Goal: Task Accomplishment & Management: Use online tool/utility

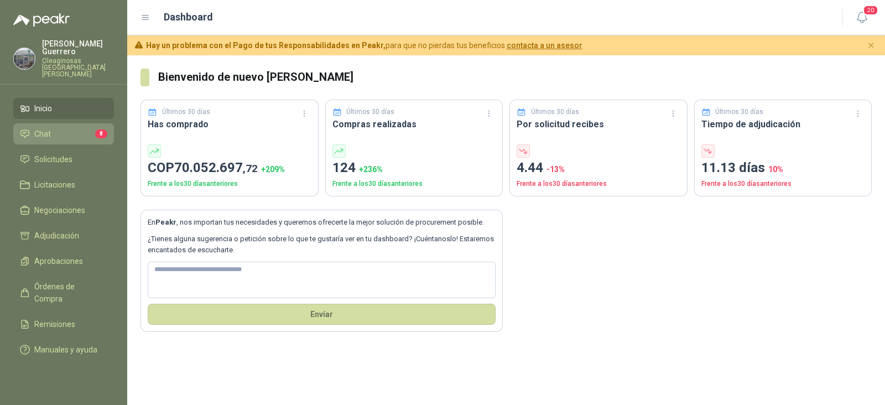
click at [52, 128] on li "Chat 8" at bounding box center [63, 134] width 87 height 12
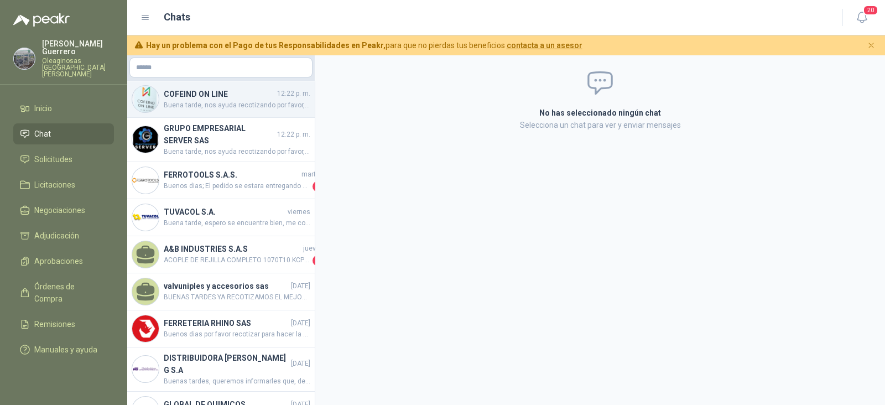
click at [223, 108] on span "Buena tarde, nos ayuda recotizando por favor, quedo atenta" at bounding box center [237, 105] width 147 height 11
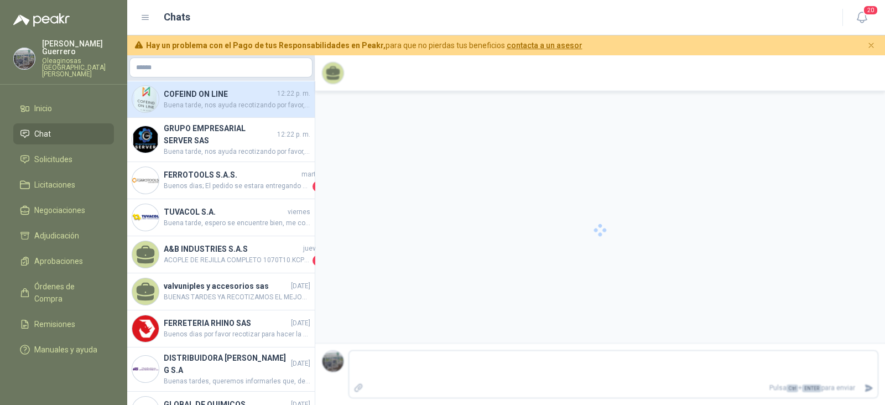
scroll to position [43, 0]
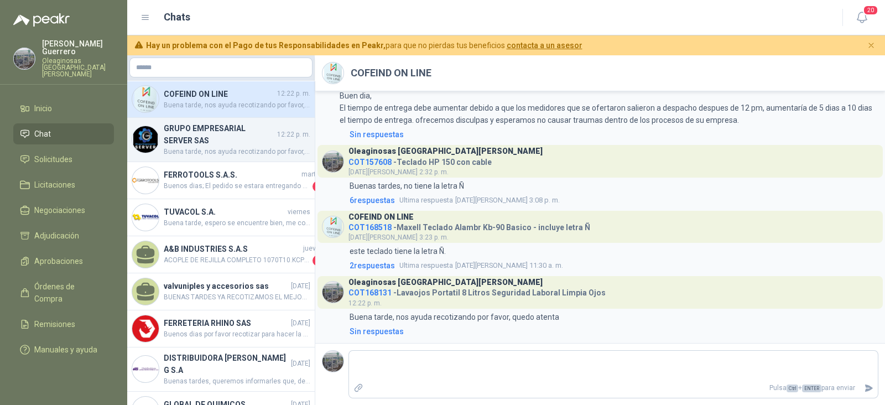
click at [215, 147] on span "Buena tarde, nos ayuda recotizando por favor, quedo atenta" at bounding box center [237, 152] width 147 height 11
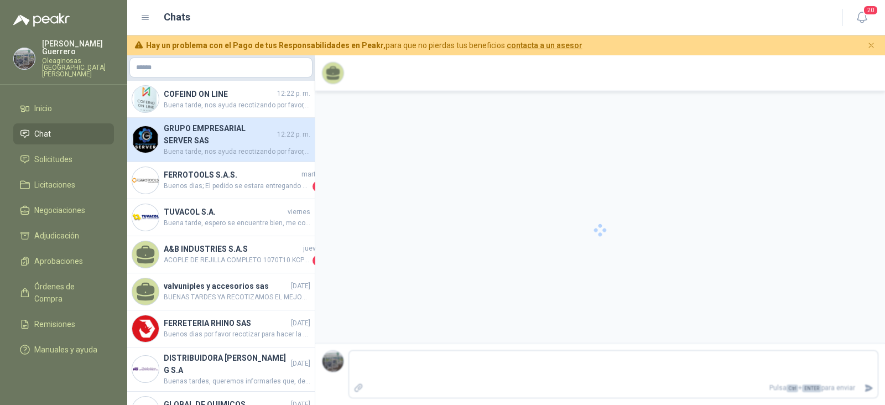
scroll to position [154, 0]
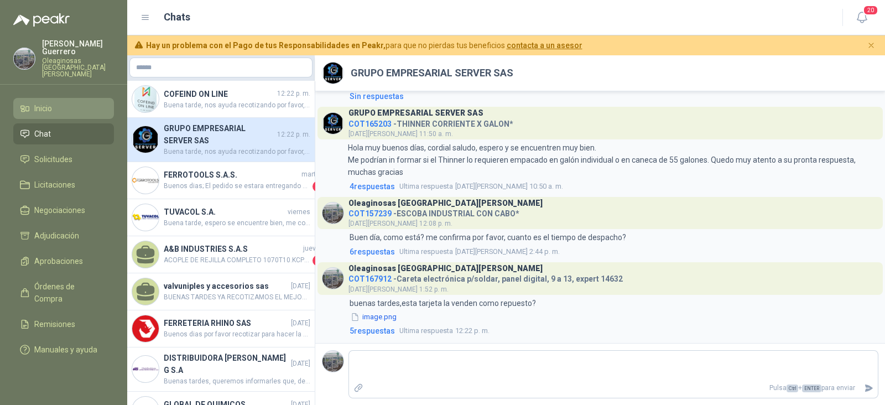
click at [41, 102] on span "Inicio" at bounding box center [43, 108] width 18 height 12
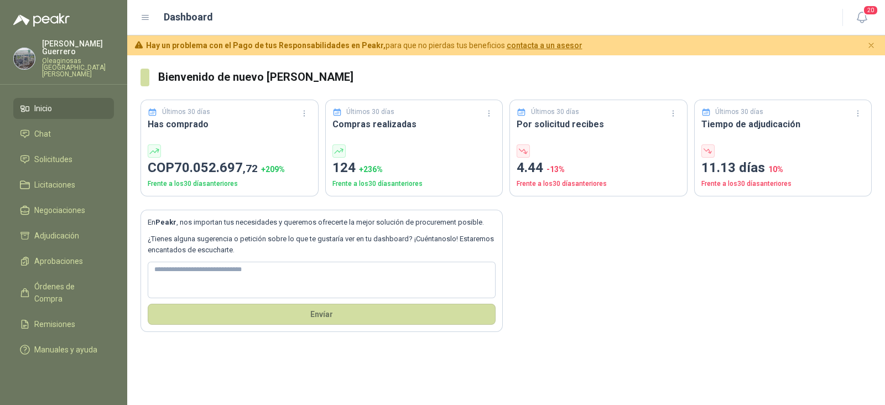
click at [72, 133] on ul "Inicio Chat Solicitudes Licitaciones Negociaciones Adjudicación Aprobaciones Ór…" at bounding box center [63, 231] width 127 height 267
click at [71, 149] on link "Solicitudes" at bounding box center [63, 159] width 101 height 21
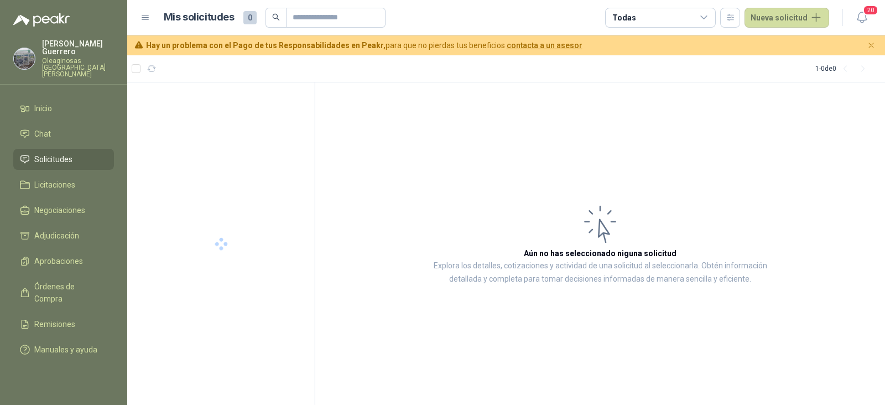
click at [66, 153] on span "Solicitudes" at bounding box center [53, 159] width 38 height 12
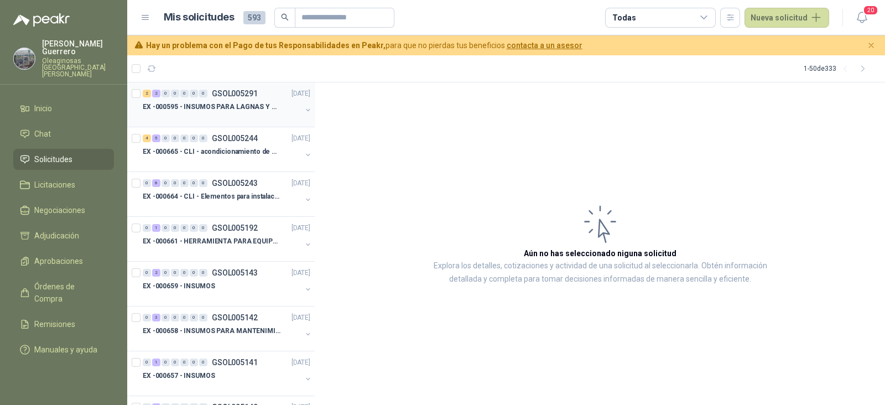
click at [225, 113] on div at bounding box center [222, 117] width 159 height 9
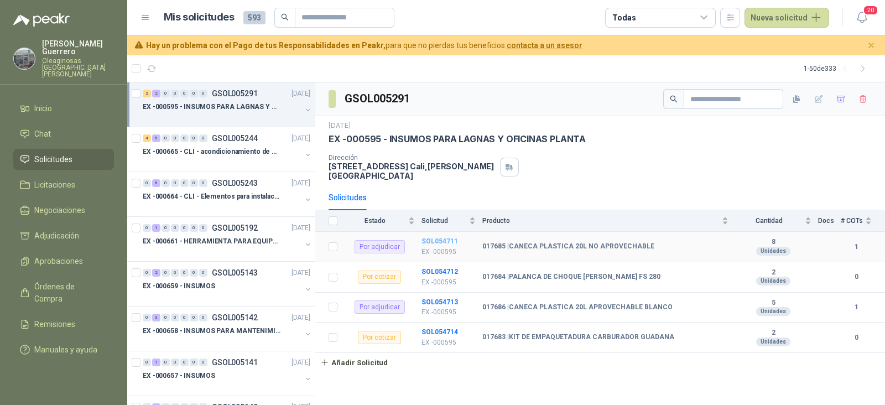
click at [445, 237] on b "SOL054711" at bounding box center [439, 241] width 37 height 8
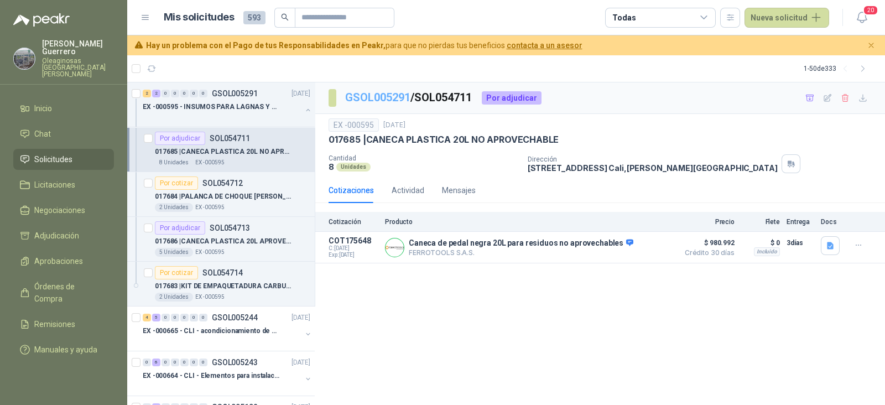
click at [381, 98] on link "GSOL005291" at bounding box center [377, 97] width 65 height 13
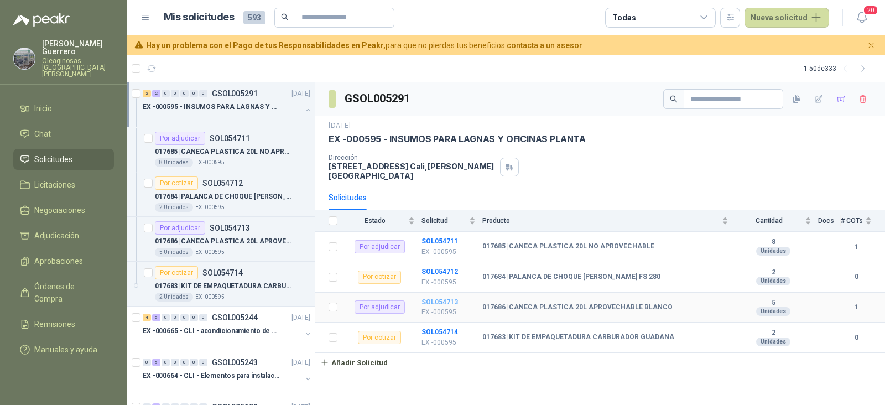
click at [445, 298] on b "SOL054713" at bounding box center [439, 302] width 37 height 8
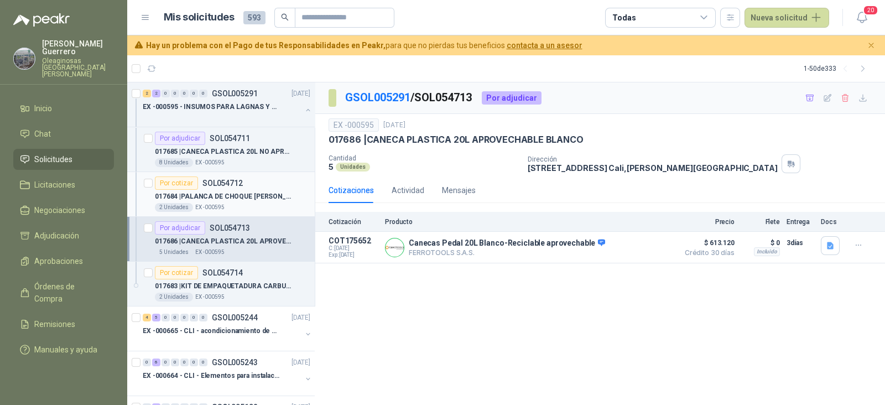
click at [237, 195] on p "017684 | PALANCA DE CHOQUE GUADANA STIHL FS 280" at bounding box center [224, 196] width 138 height 11
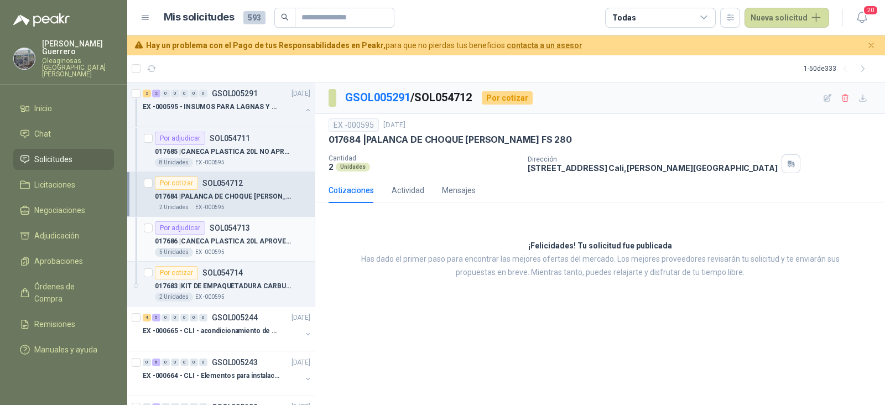
click at [227, 243] on p "017686 | CANECA PLASTICA 20L APROVECHABLE BLANCO" at bounding box center [224, 241] width 138 height 11
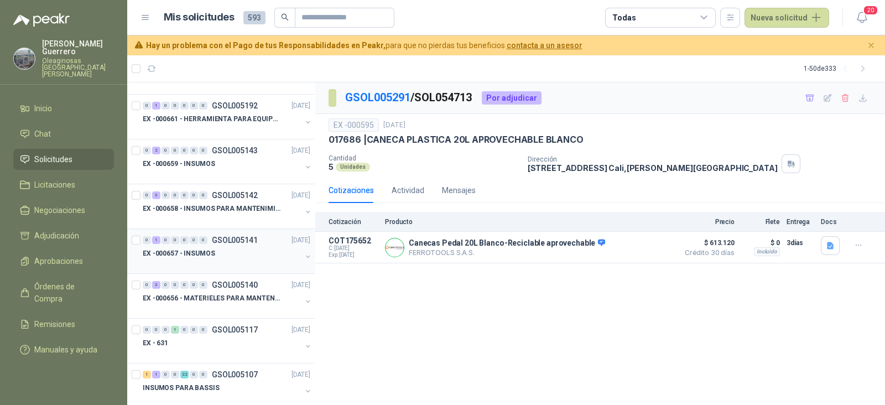
scroll to position [415, 0]
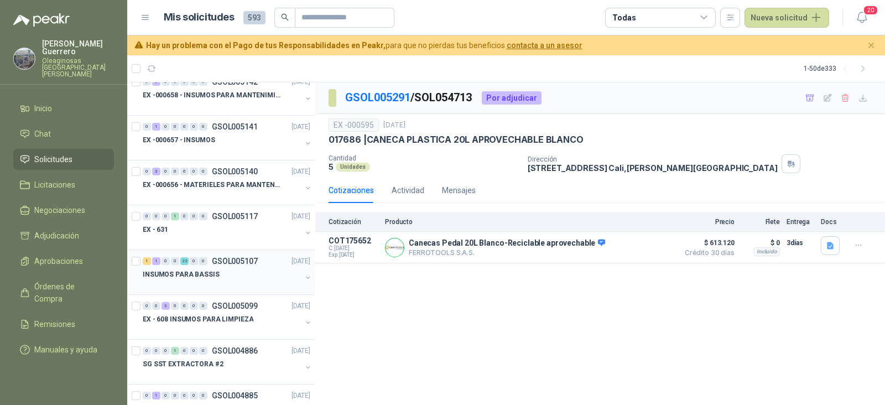
click at [232, 278] on div "INSUMOS PARA BASSIS" at bounding box center [222, 274] width 159 height 13
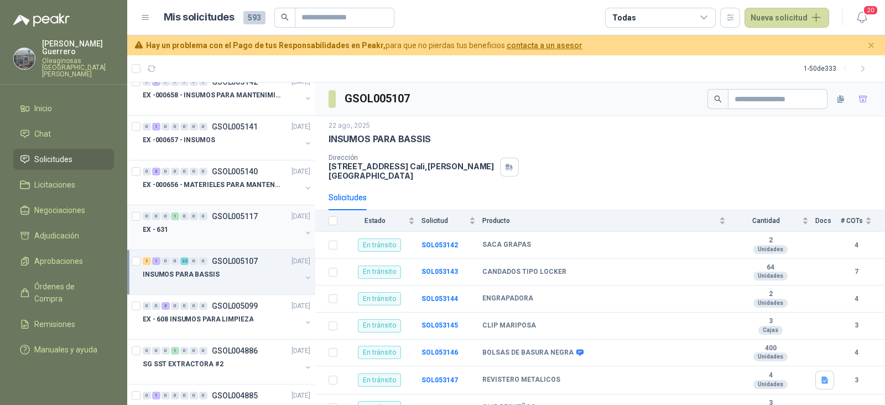
click at [241, 230] on div "EX - 631" at bounding box center [222, 229] width 159 height 13
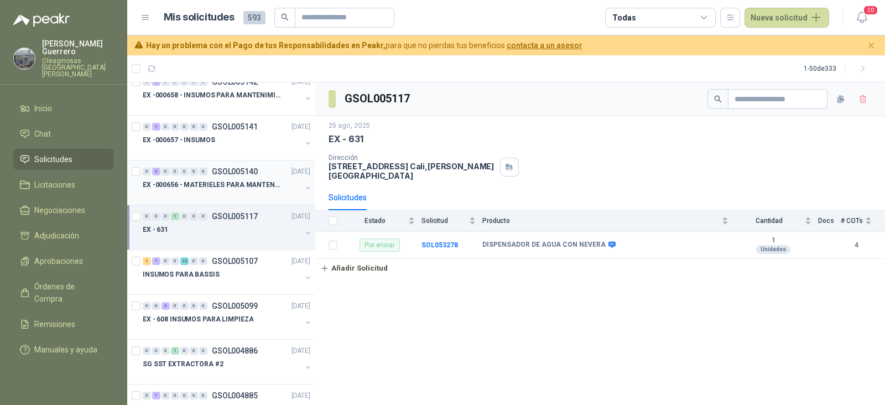
click at [231, 176] on div "0 3 0 0 0 0 0 GSOL005140 [DATE]" at bounding box center [228, 171] width 170 height 13
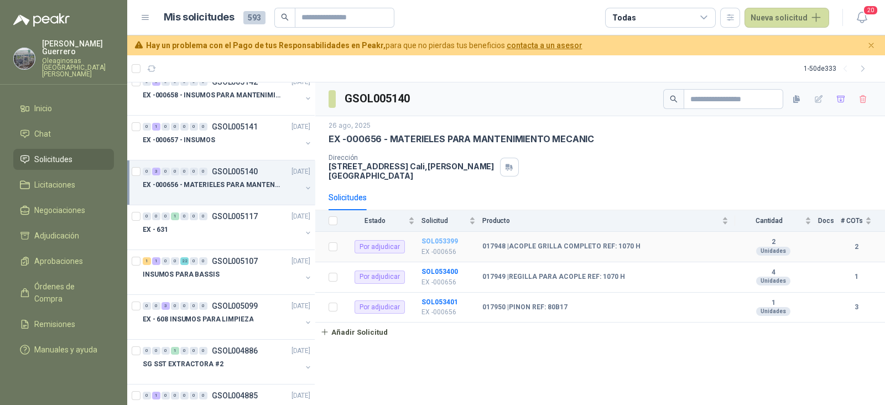
click at [445, 237] on b "SOL053399" at bounding box center [439, 241] width 37 height 8
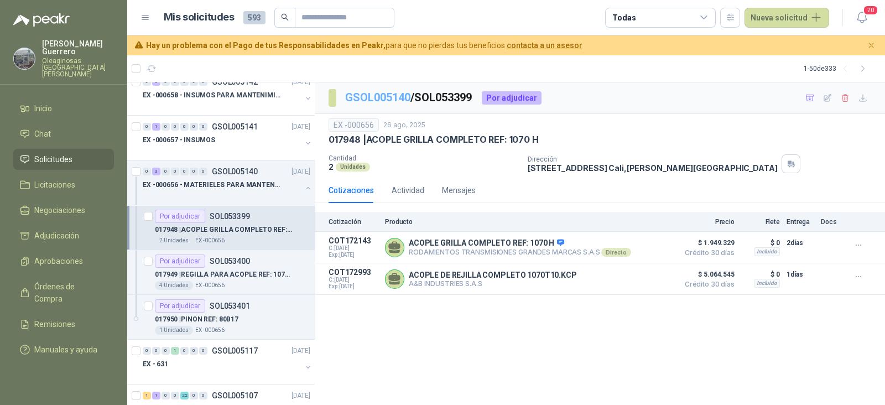
click at [376, 99] on link "GSOL005140" at bounding box center [377, 97] width 65 height 13
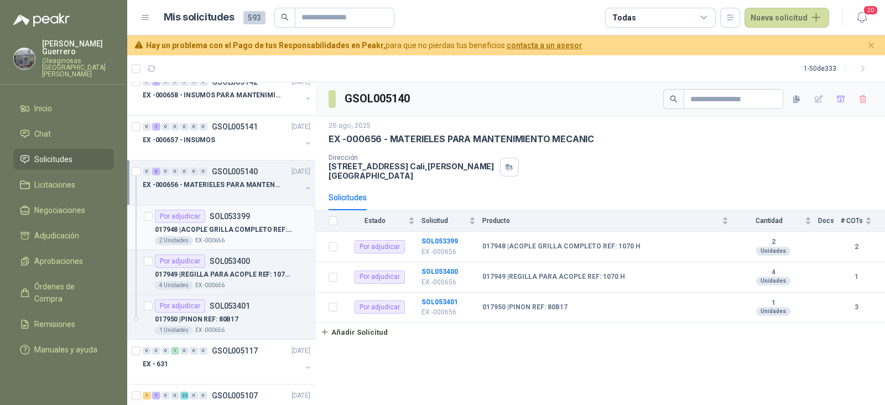
scroll to position [346, 0]
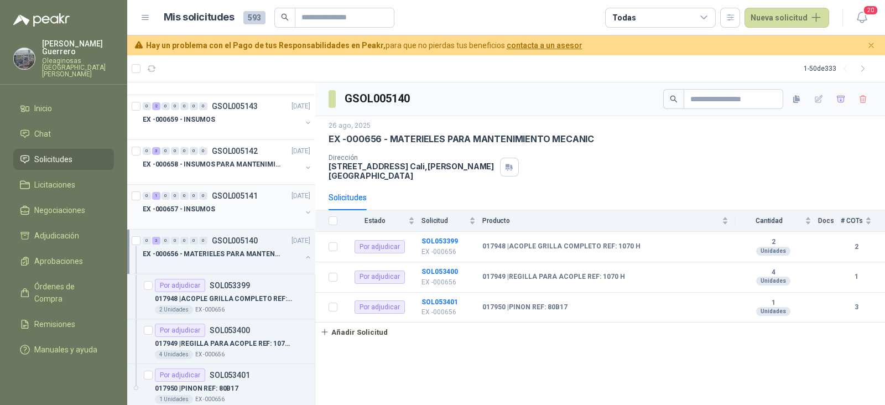
click at [242, 213] on div "EX -000657 - INSUMOS" at bounding box center [222, 208] width 159 height 13
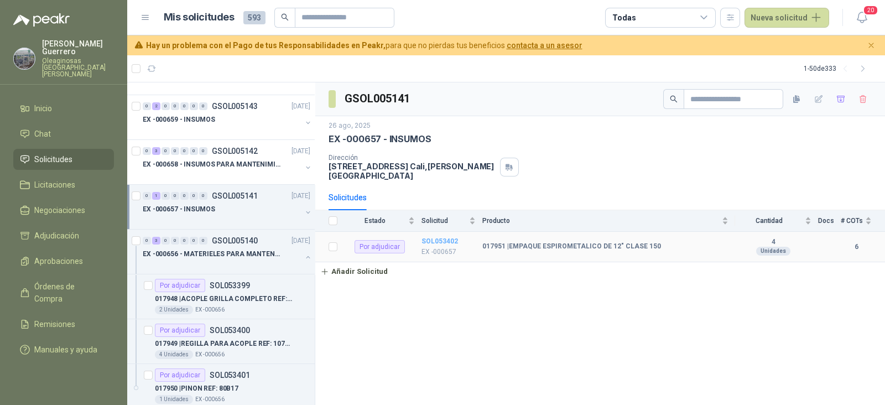
click at [443, 237] on b "SOL053402" at bounding box center [439, 241] width 37 height 8
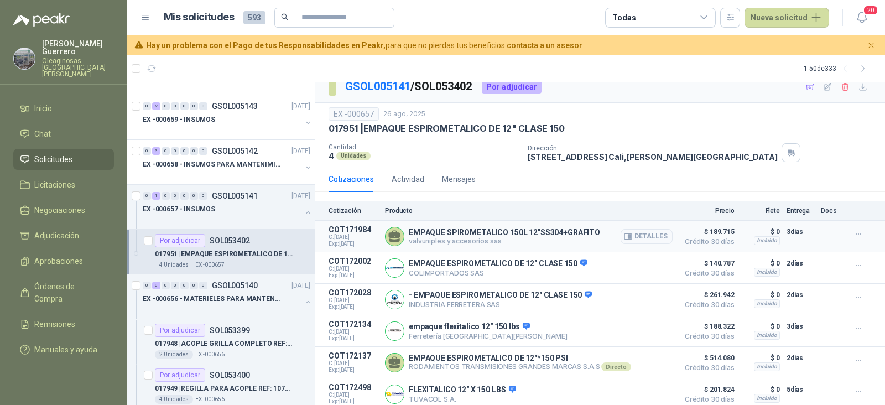
scroll to position [17, 0]
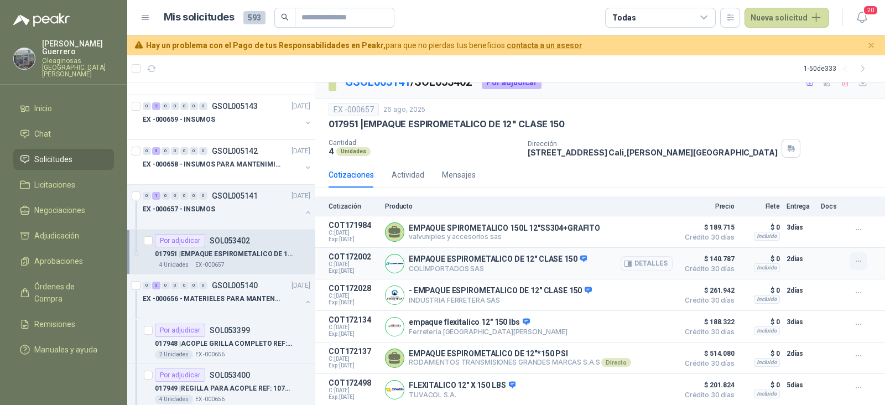
click at [854, 258] on icon "button" at bounding box center [858, 261] width 9 height 9
click at [810, 209] on button "Añadir" at bounding box center [836, 215] width 88 height 18
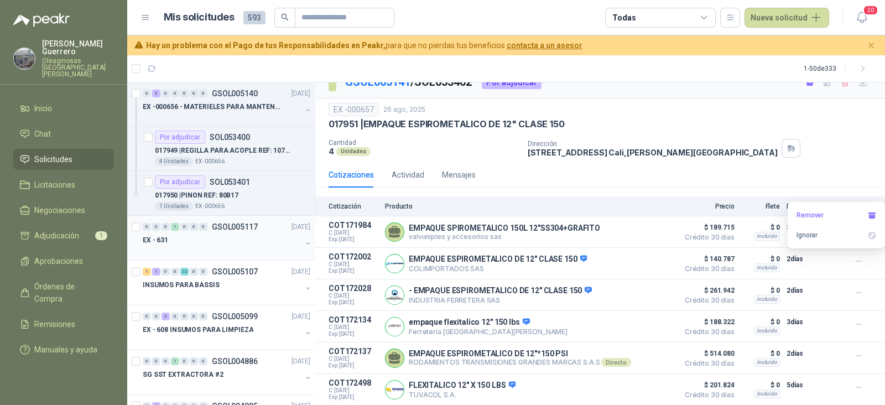
scroll to position [691, 0]
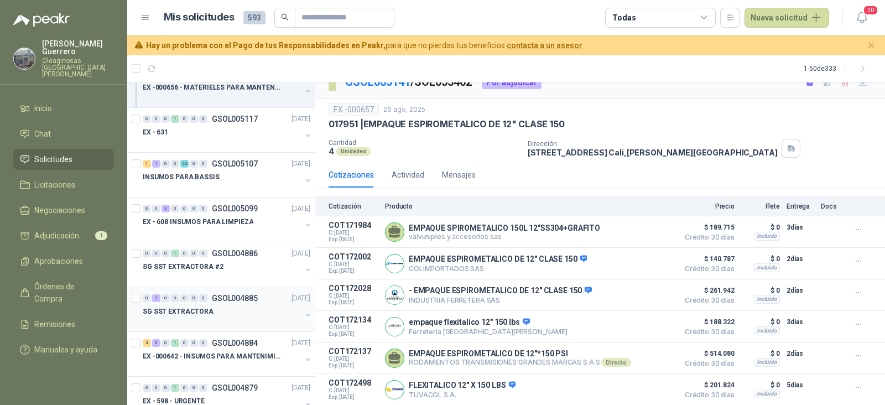
click at [230, 305] on div "SG SST EXTRACTORA" at bounding box center [222, 311] width 159 height 13
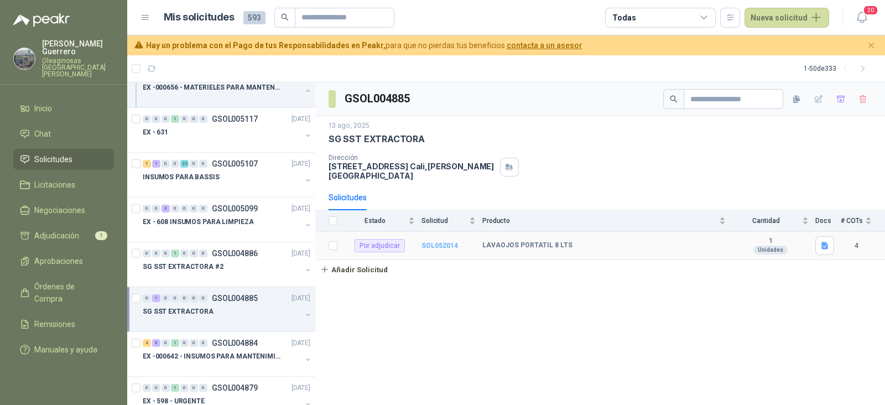
click at [449, 242] on b "SOL052014" at bounding box center [439, 246] width 37 height 8
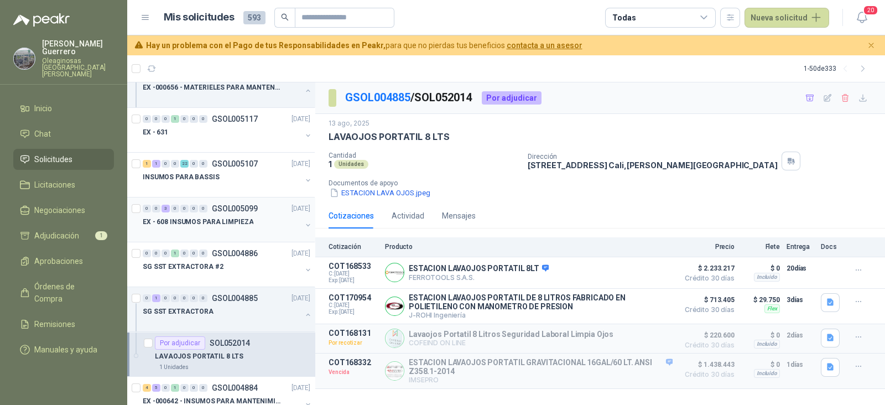
click at [218, 220] on p "EX - 608 INSUMOS PARA LIMPIEZA" at bounding box center [198, 222] width 111 height 11
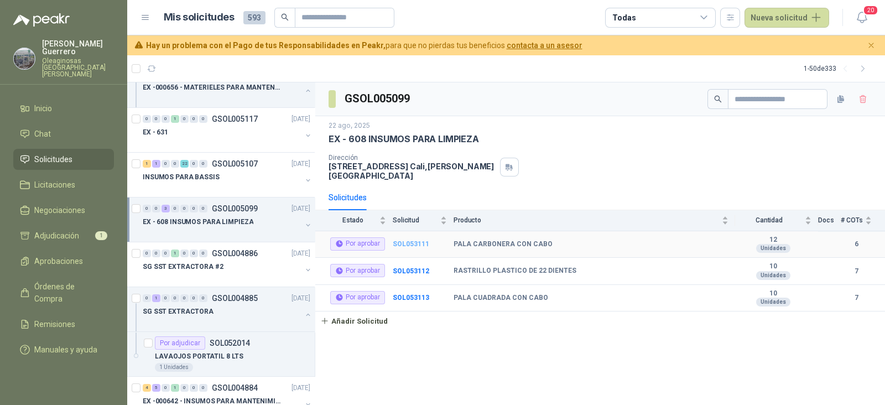
click at [409, 240] on b "SOL053111" at bounding box center [411, 244] width 37 height 8
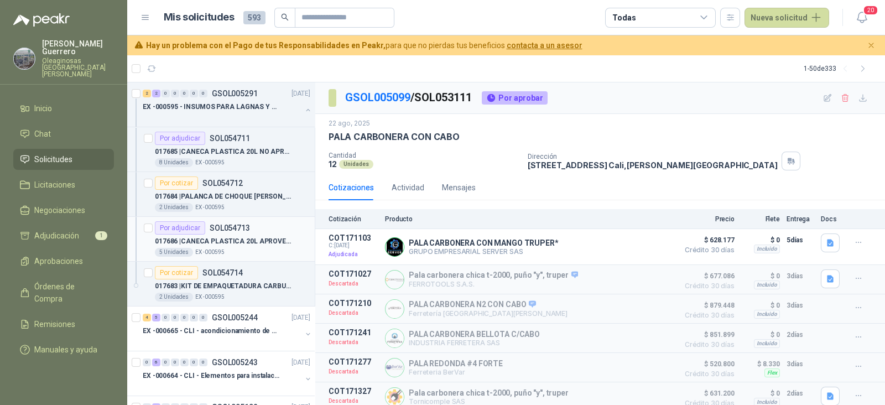
click at [260, 244] on p "017686 | CANECA PLASTICA 20L APROVECHABLE BLANCO" at bounding box center [224, 241] width 138 height 11
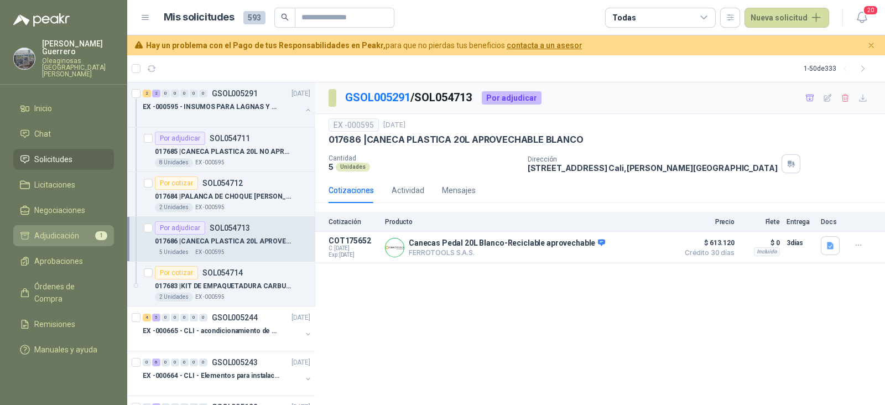
click at [81, 230] on li "Adjudicación 1" at bounding box center [63, 236] width 87 height 12
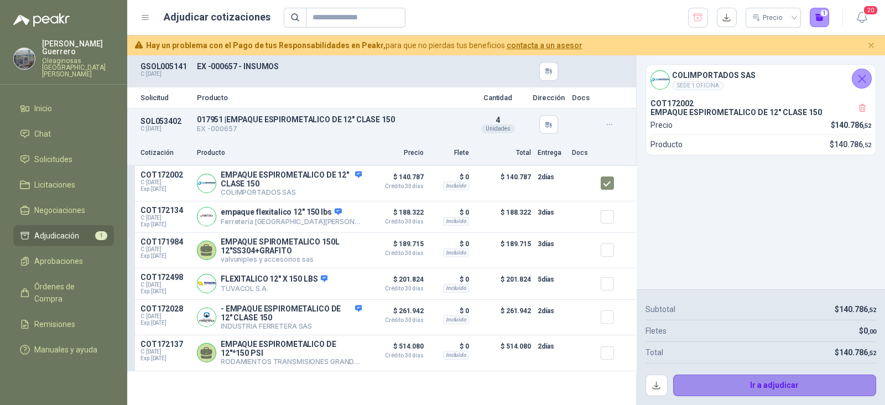
click at [758, 379] on button "Ir a adjudicar" at bounding box center [775, 385] width 204 height 22
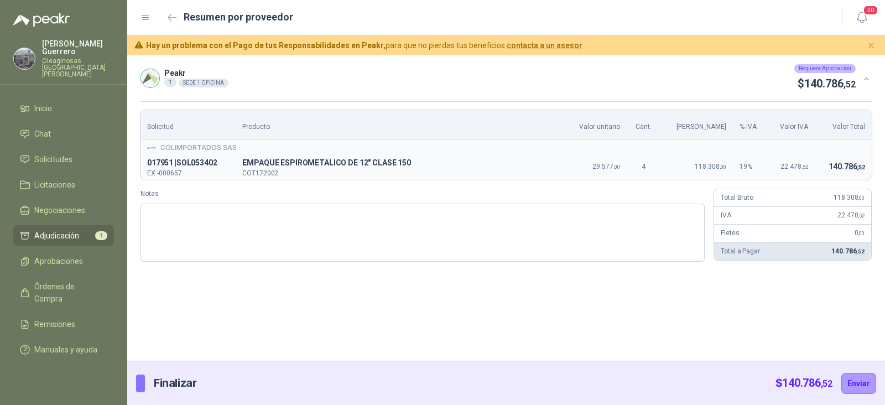
click at [837, 384] on div "$ 140.786 ,52 Enviar" at bounding box center [825, 383] width 101 height 44
click at [872, 384] on button "Enviar" at bounding box center [858, 383] width 35 height 21
